Goal: Information Seeking & Learning: Learn about a topic

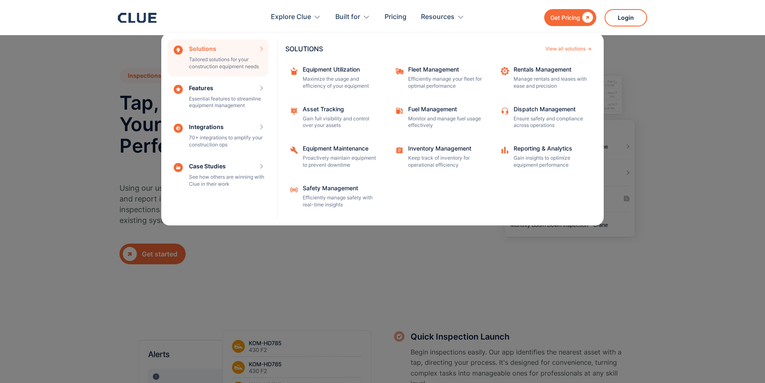
drag, startPoint x: 570, startPoint y: 49, endPoint x: 561, endPoint y: 64, distance: 17.3
click at [570, 49] on div "View all solutions" at bounding box center [565, 48] width 40 height 5
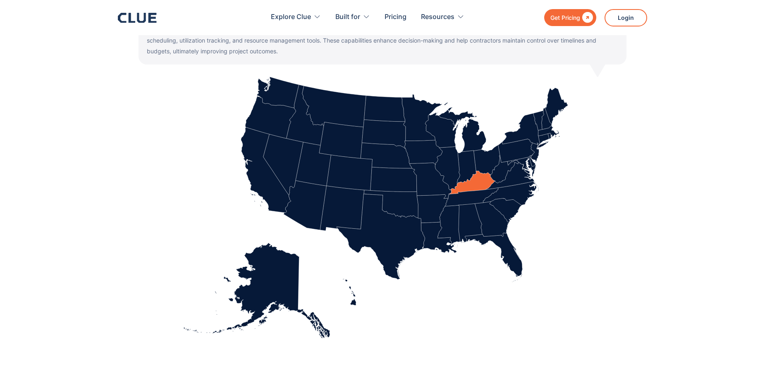
scroll to position [248, 0]
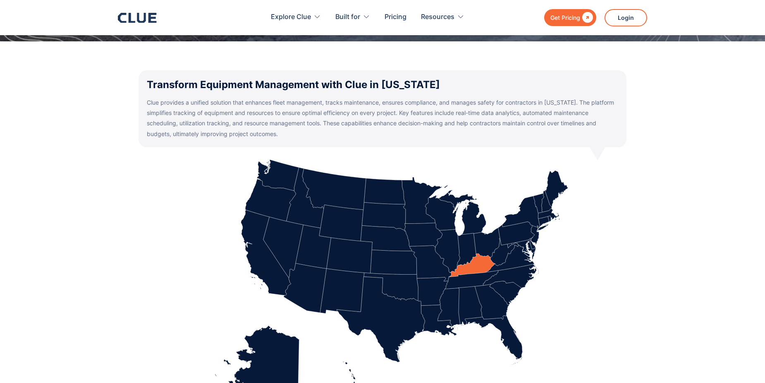
click at [416, 206] on icon at bounding box center [421, 200] width 41 height 46
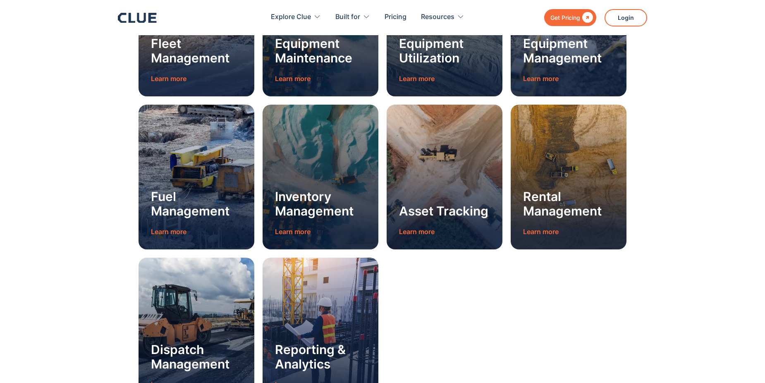
scroll to position [951, 0]
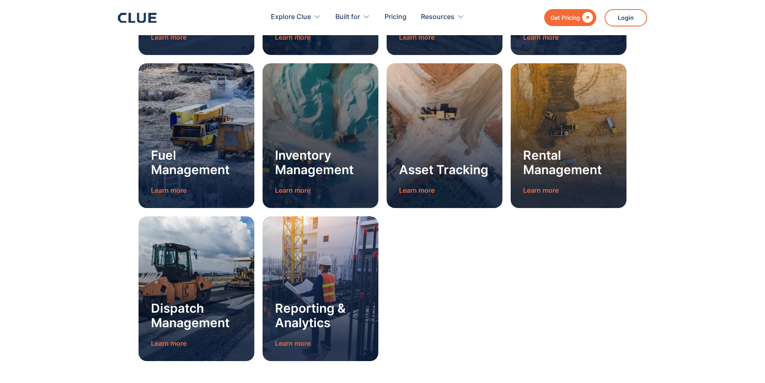
click at [198, 327] on h3 "Dispatch Management" at bounding box center [196, 315] width 91 height 29
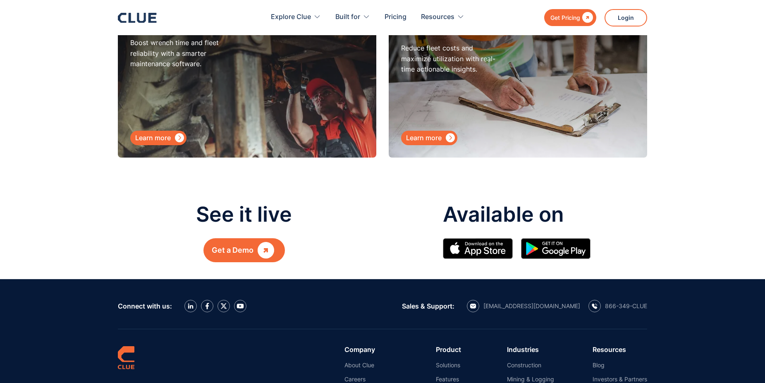
scroll to position [4051, 0]
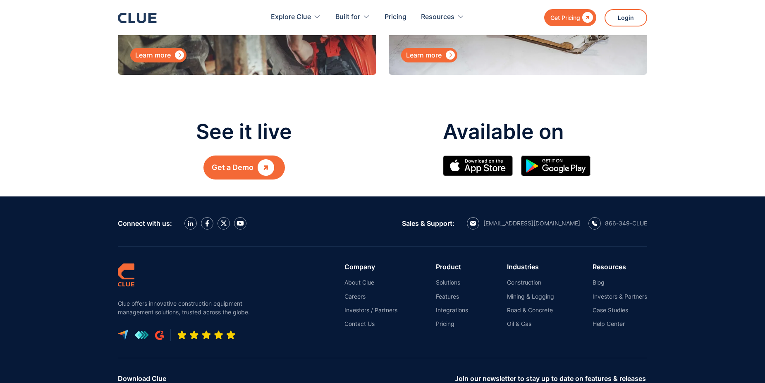
click at [443, 306] on link "Integrations" at bounding box center [452, 309] width 32 height 7
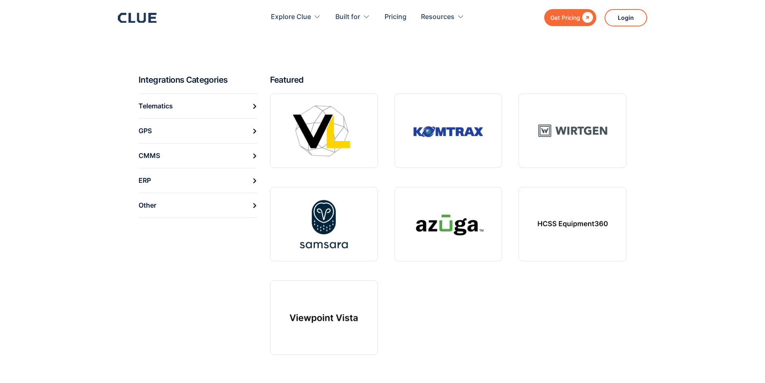
scroll to position [248, 0]
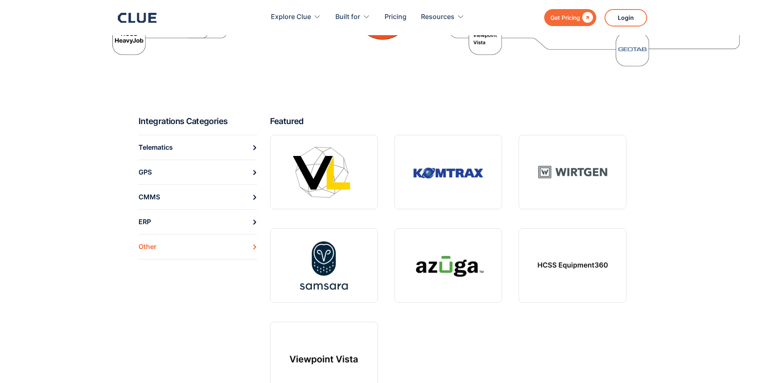
click at [168, 242] on link "Other" at bounding box center [197, 246] width 119 height 25
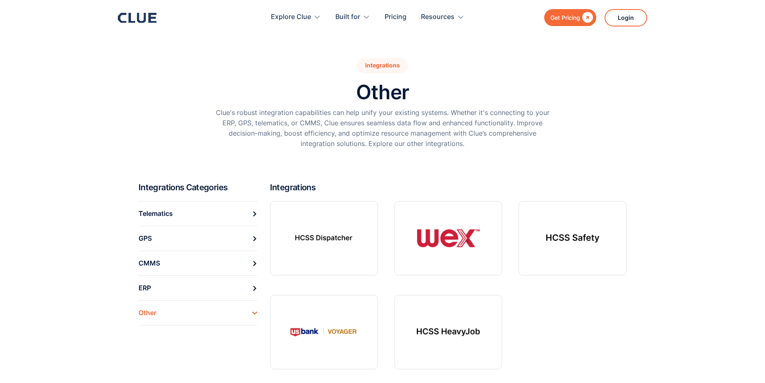
scroll to position [41, 0]
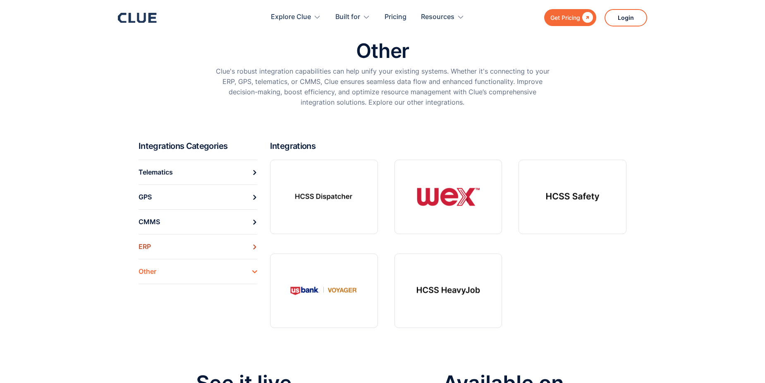
click at [217, 246] on link "ERP" at bounding box center [197, 246] width 119 height 25
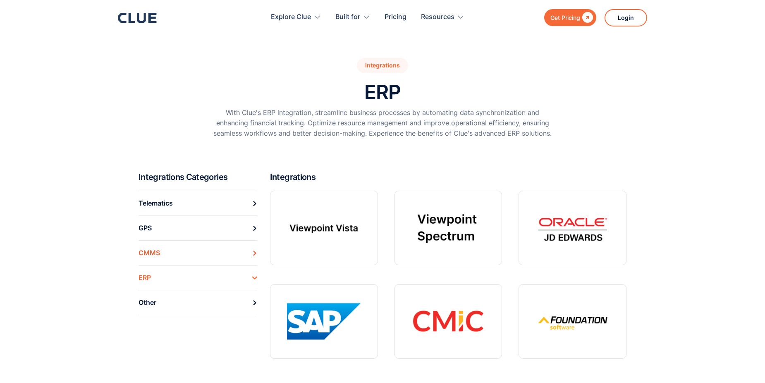
click at [203, 245] on link "CMMS" at bounding box center [197, 252] width 119 height 25
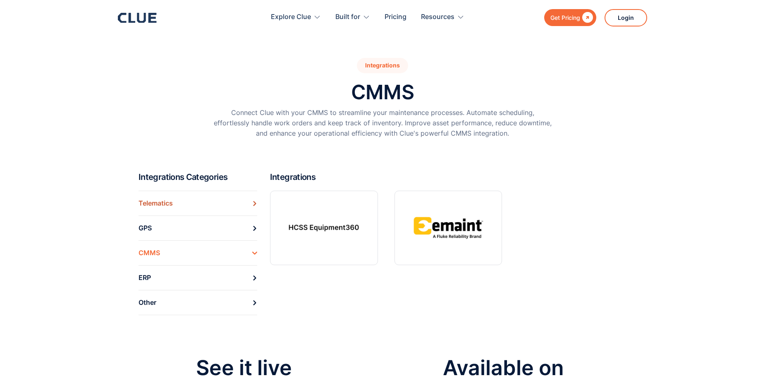
click at [210, 196] on link "Telematics" at bounding box center [197, 203] width 119 height 25
